Goal: Information Seeking & Learning: Learn about a topic

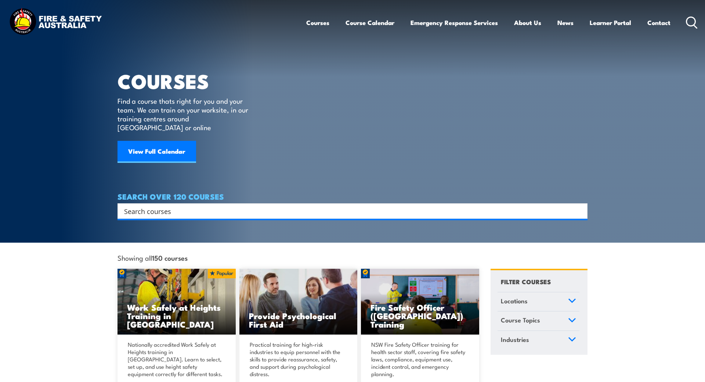
click at [574, 317] on icon at bounding box center [572, 319] width 8 height 5
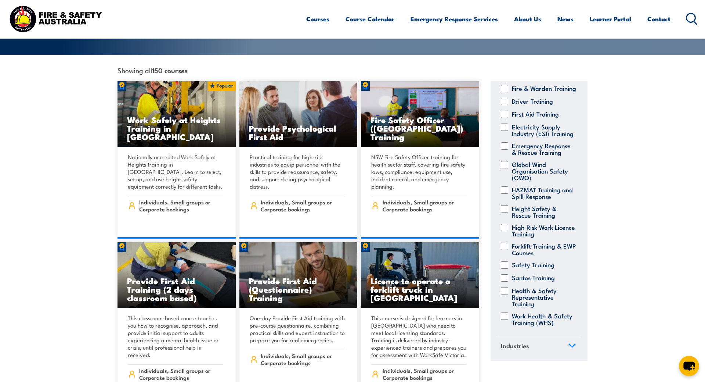
scroll to position [40, 0]
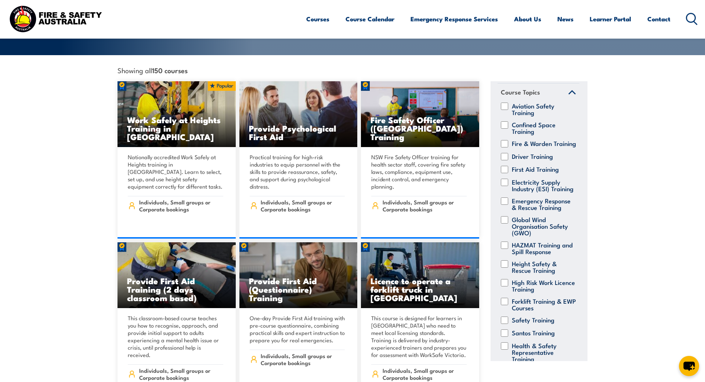
click at [505, 197] on input "Emergency Response & Rescue Training" at bounding box center [504, 200] width 7 height 7
checkbox input "true"
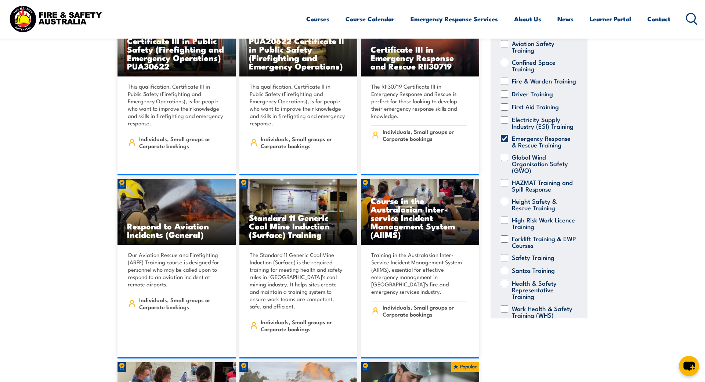
scroll to position [40, 0]
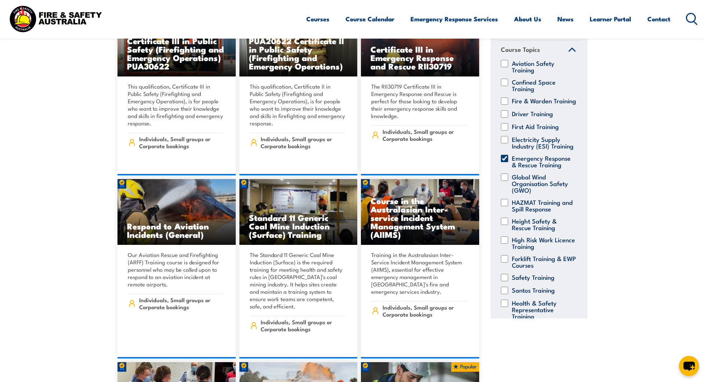
click at [507, 222] on input "Height Safety & Rescue Training" at bounding box center [504, 220] width 7 height 7
checkbox input "true"
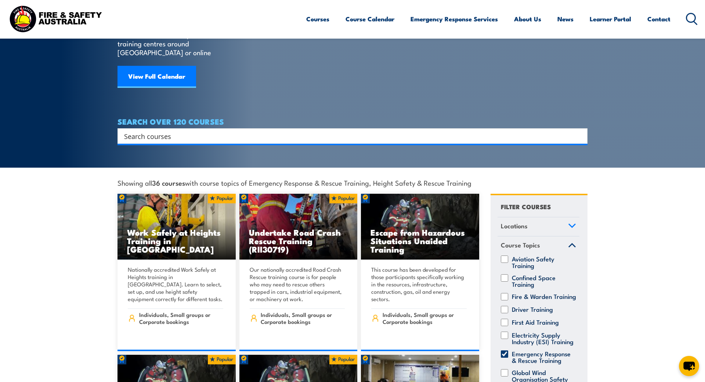
scroll to position [112, 0]
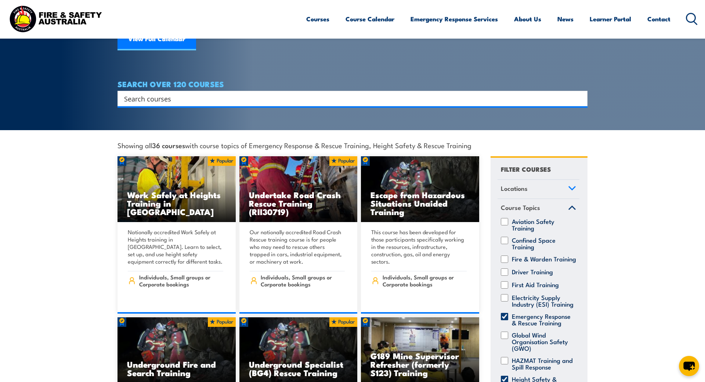
click at [567, 180] on link "Locations" at bounding box center [539, 189] width 82 height 19
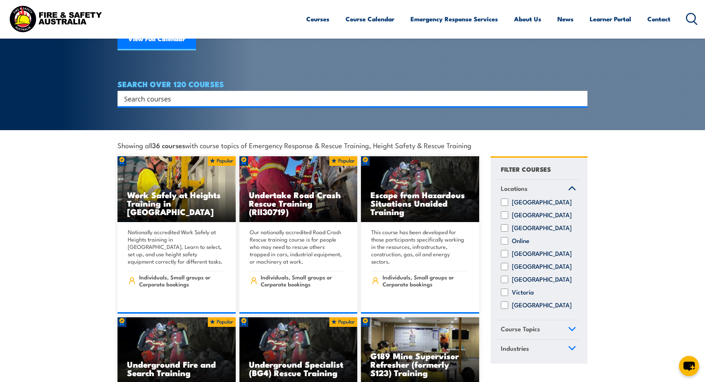
click at [502, 260] on div "Australian Capital Territory New South Wales Northern Territory Online Queensla…" at bounding box center [539, 258] width 82 height 121
click at [505, 265] on input "South Australia" at bounding box center [504, 266] width 7 height 7
checkbox input "true"
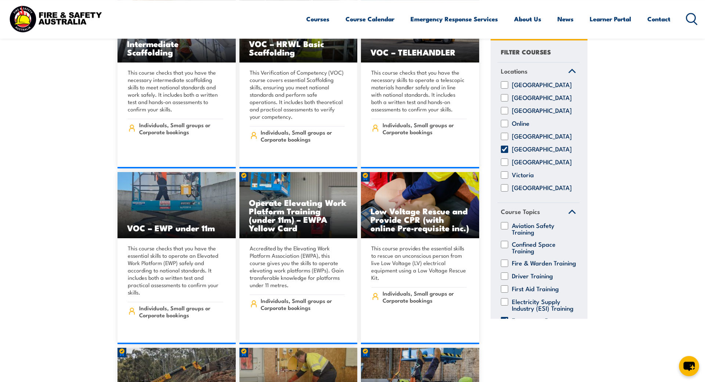
scroll to position [5281, 0]
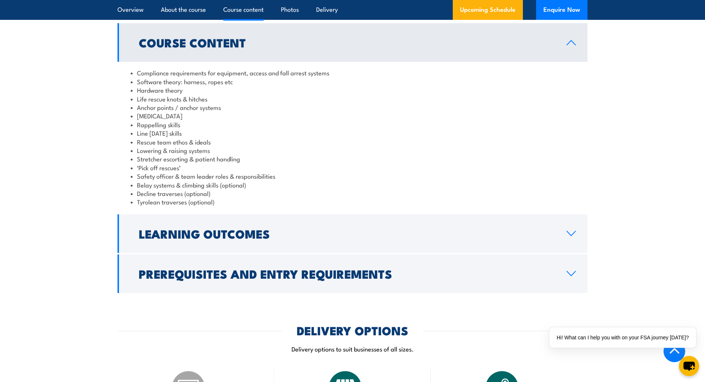
scroll to position [637, 0]
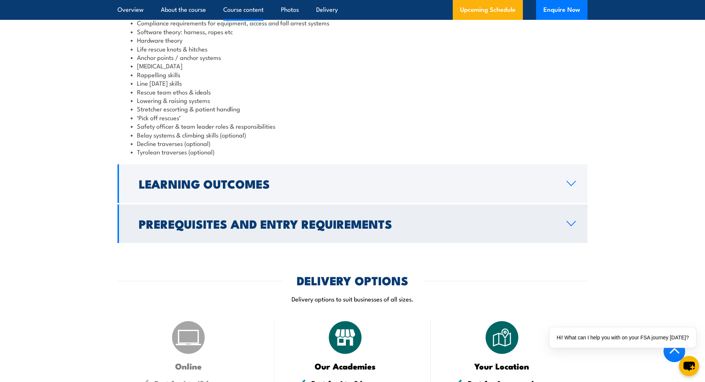
click at [571, 219] on link "Prerequisites and Entry Requirements" at bounding box center [353, 223] width 470 height 39
